Goal: Transaction & Acquisition: Purchase product/service

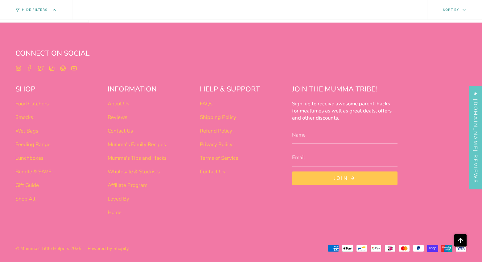
scroll to position [2435, 0]
